Goal: Use online tool/utility: Utilize a website feature to perform a specific function

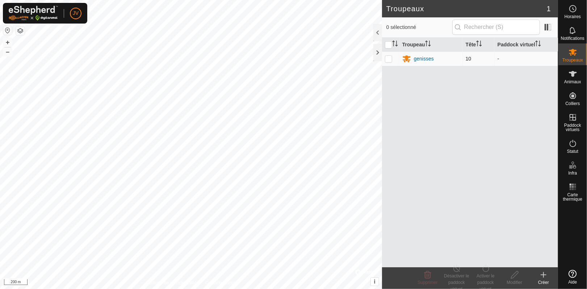
click at [389, 58] on p-checkbox at bounding box center [388, 59] width 7 height 6
checkbox input "true"
click at [6, 42] on button "+" at bounding box center [7, 42] width 9 height 9
click at [487, 277] on div "Activer le paddock virtuel" at bounding box center [485, 283] width 29 height 20
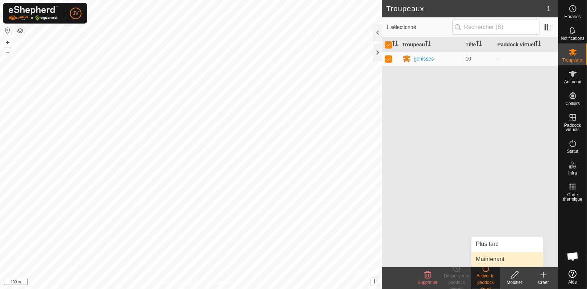
click at [491, 260] on link "Maintenant" at bounding box center [508, 259] width 72 height 14
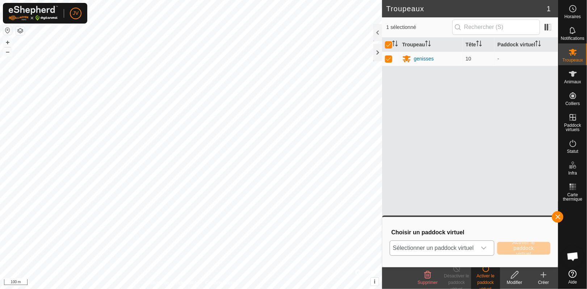
click at [478, 249] on div "dropdown trigger" at bounding box center [484, 248] width 14 height 14
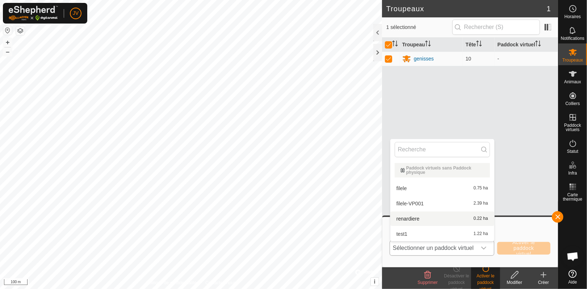
click at [404, 219] on li "renardiere 0.22 ha" at bounding box center [443, 219] width 104 height 14
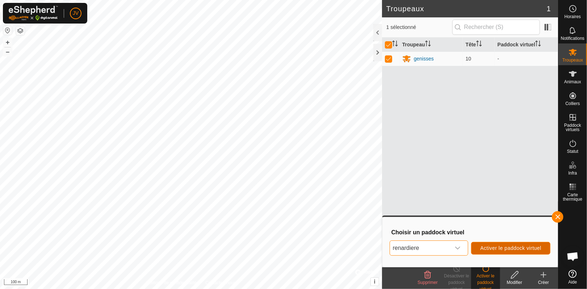
click at [501, 250] on span "Activer le paddock virtuel" at bounding box center [510, 248] width 61 height 6
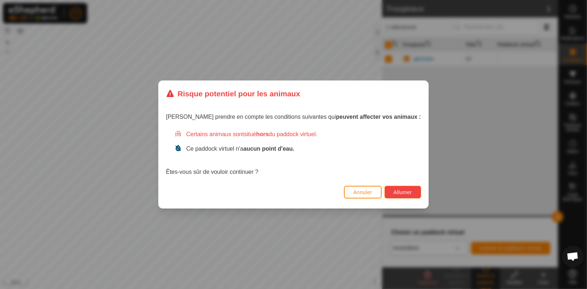
click at [394, 193] on span "Allumer" at bounding box center [403, 193] width 18 height 6
